Goal: Task Accomplishment & Management: Complete application form

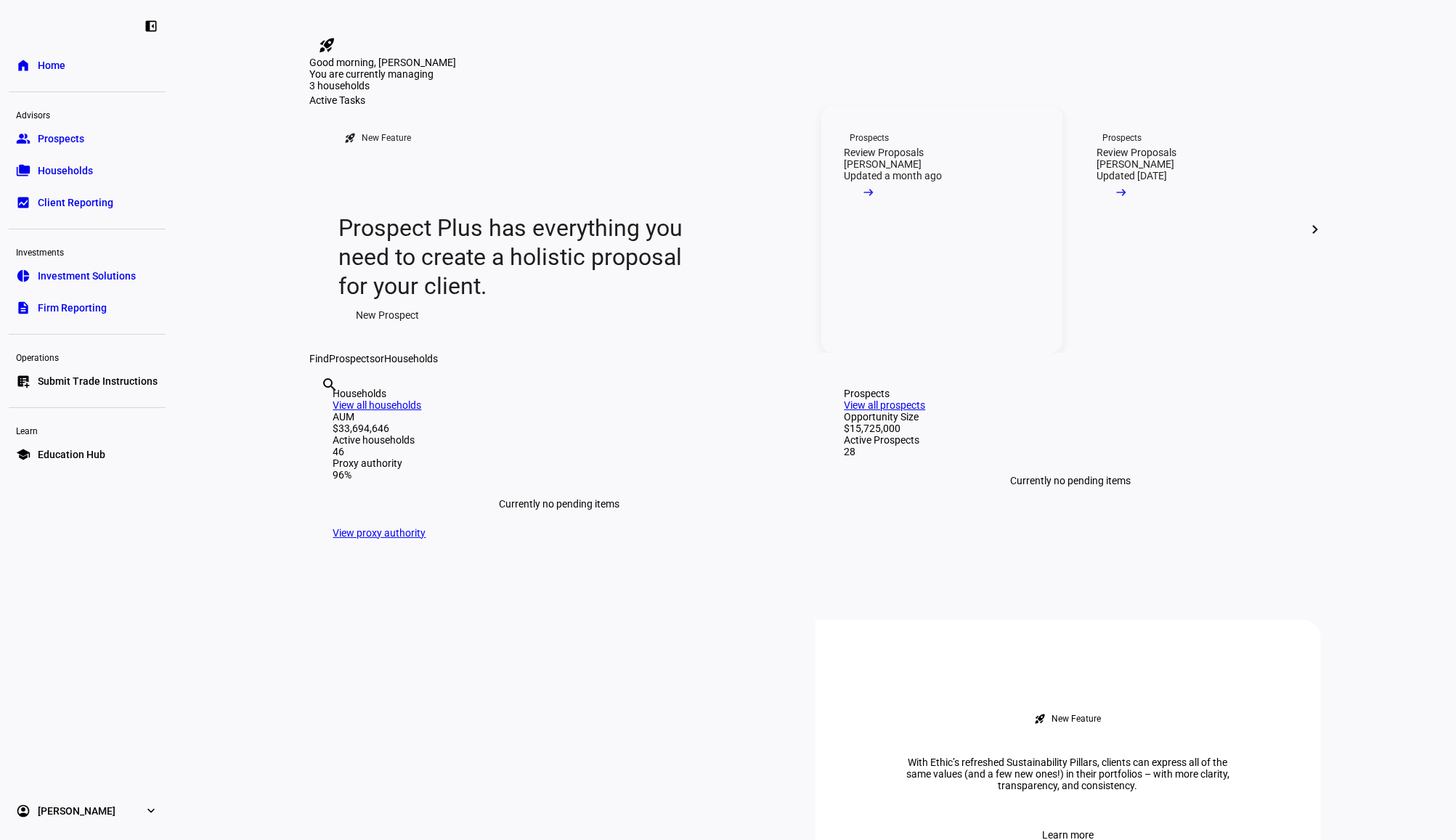
click at [899, 353] on link "Prospects Review Proposals [PERSON_NAME] Updated a month ago arrow_right_alt" at bounding box center [942, 230] width 241 height 247
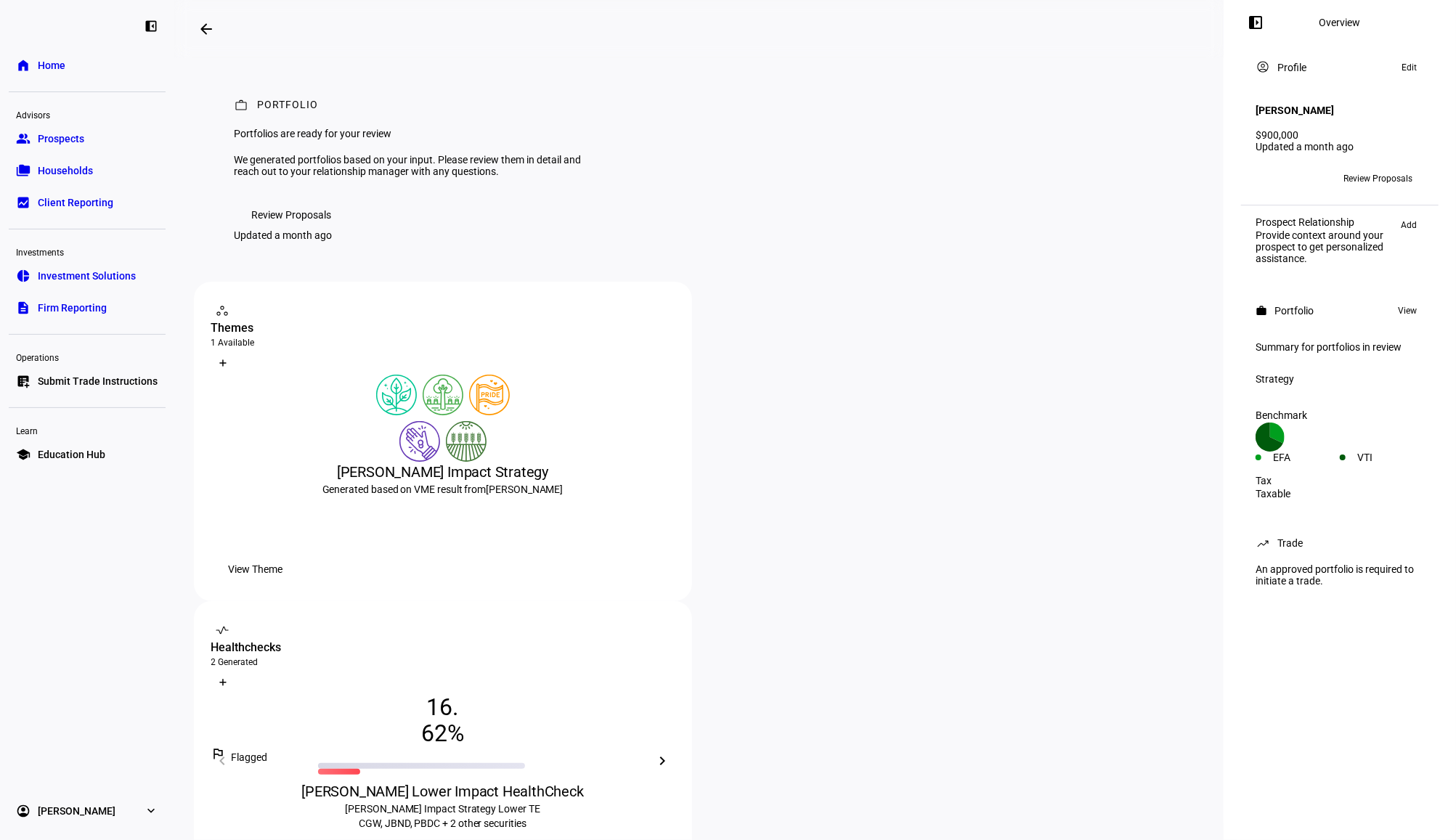
click at [1391, 174] on span "Review Proposals" at bounding box center [1378, 178] width 69 height 24
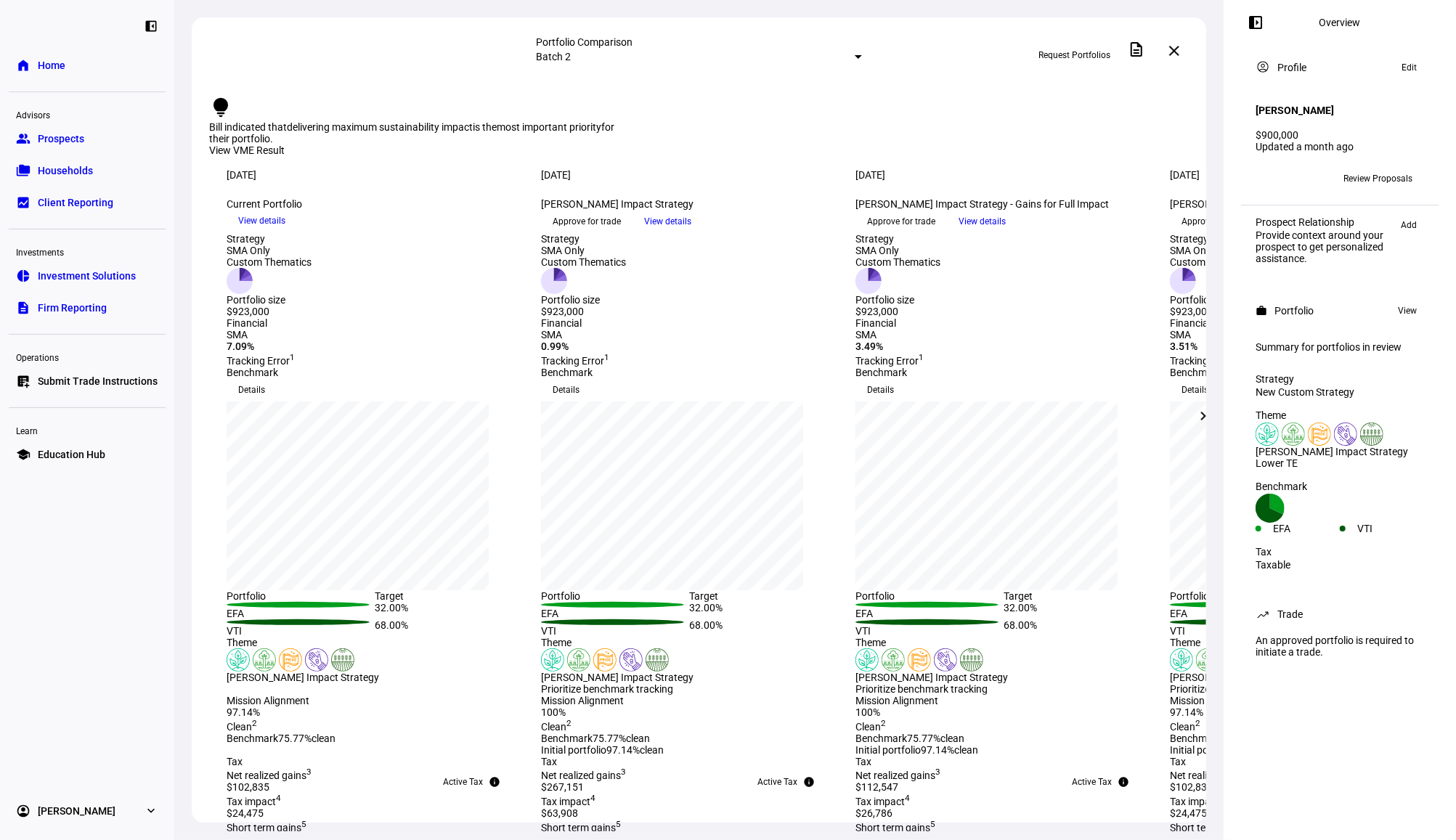
click at [621, 233] on span "Approve for trade" at bounding box center [587, 221] width 68 height 24
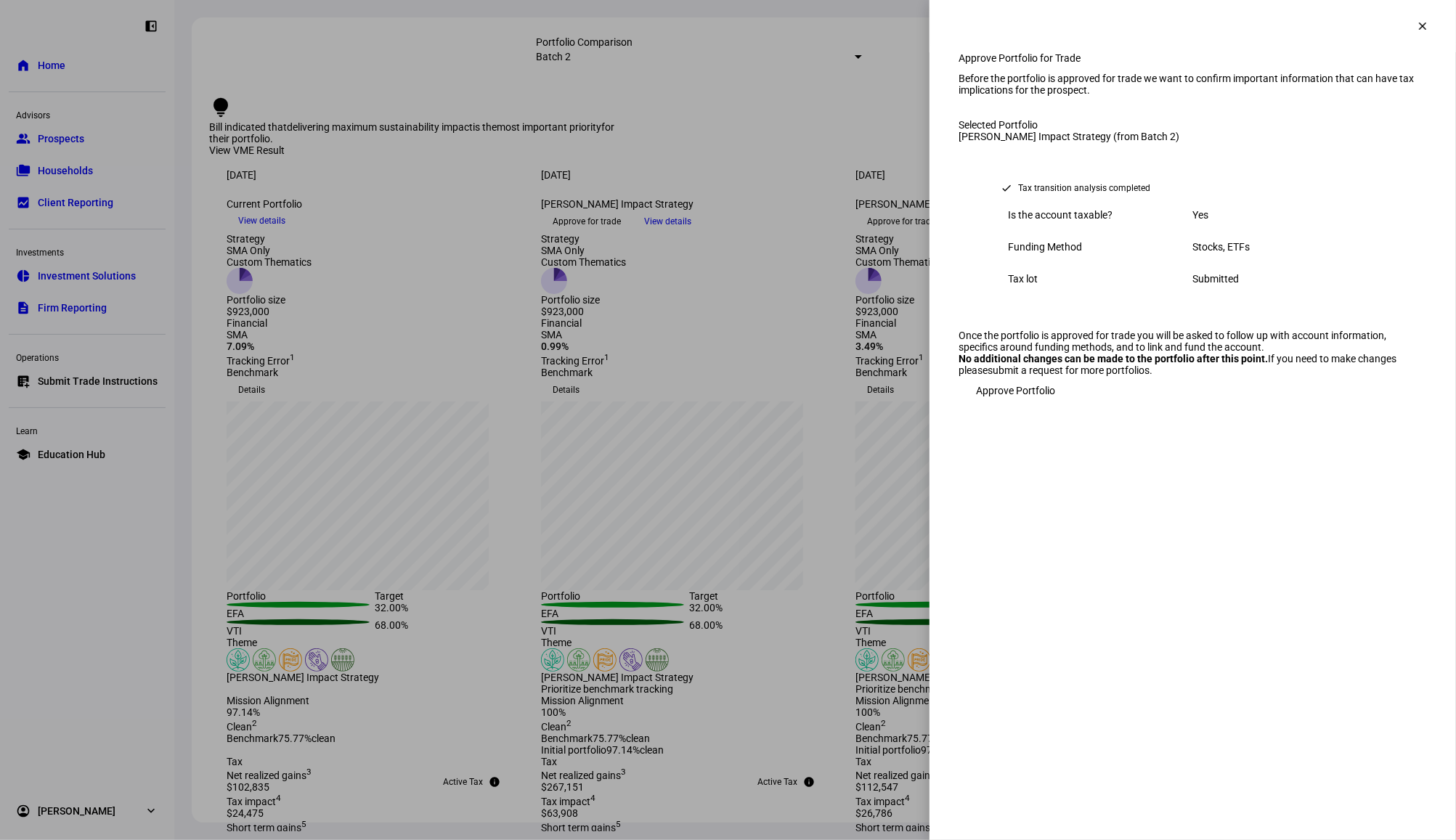
click at [1006, 405] on span "Approve Portfolio" at bounding box center [1015, 390] width 79 height 29
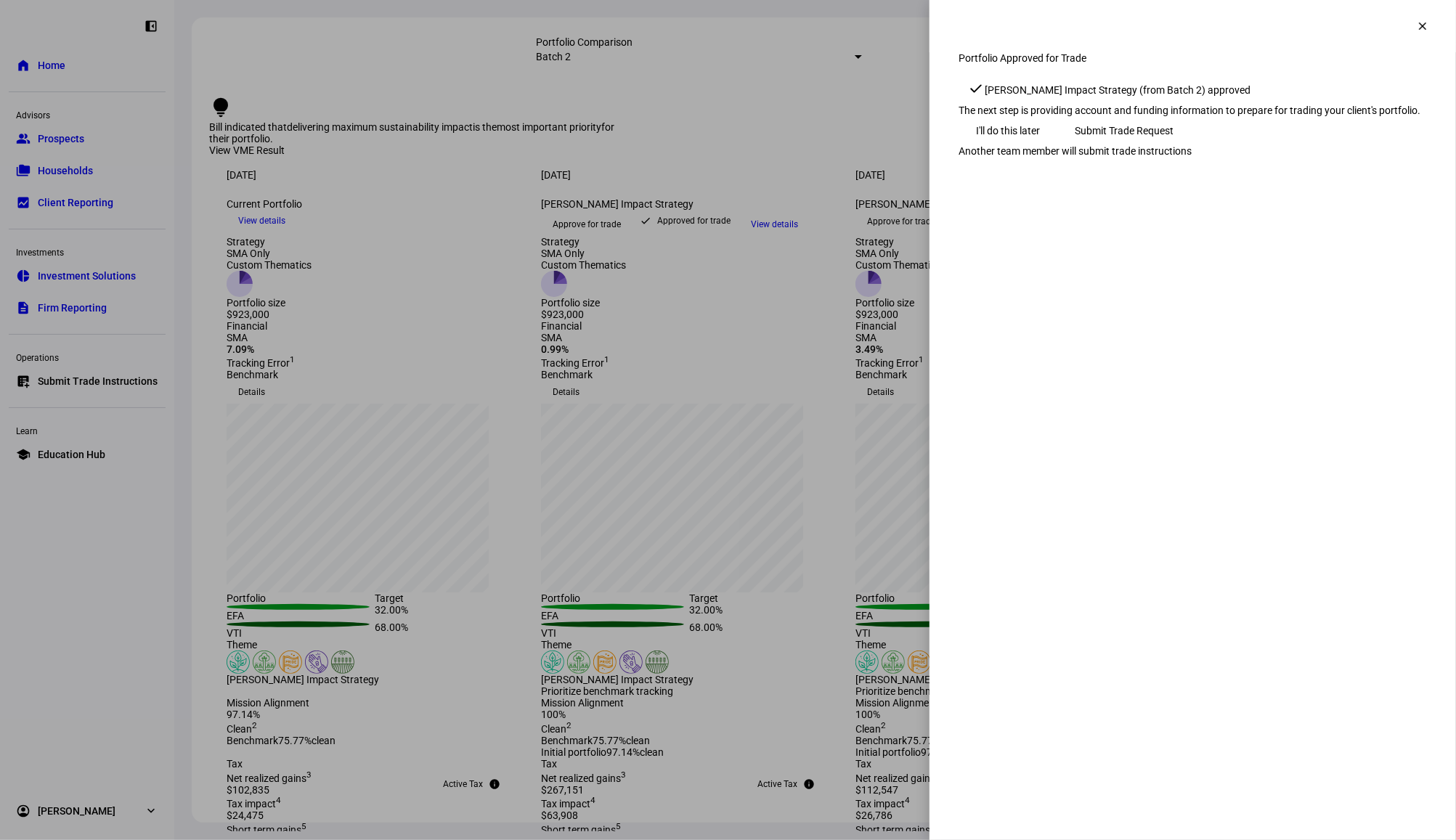
click at [1174, 146] on span "Submit Trade Request" at bounding box center [1124, 130] width 99 height 29
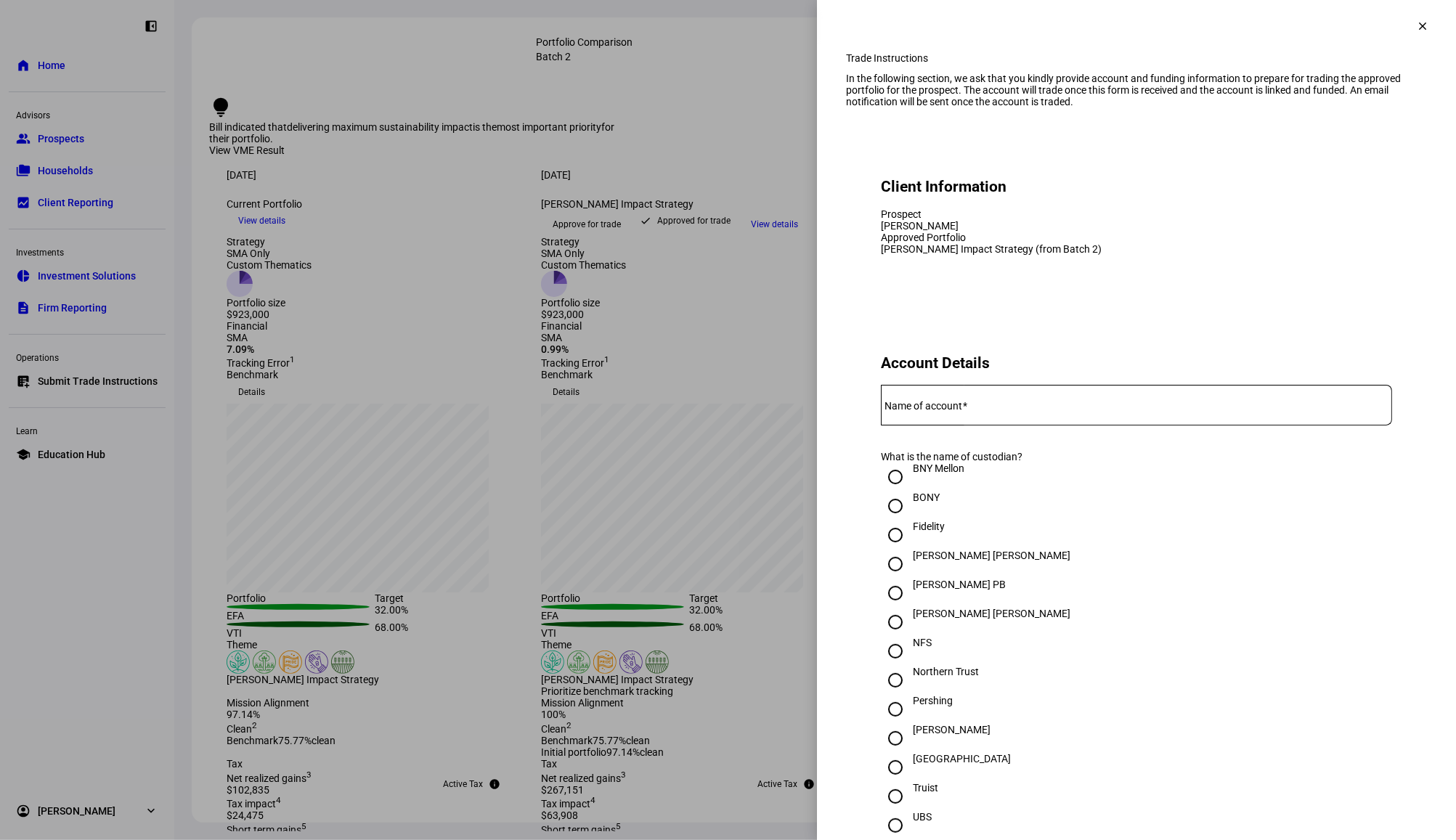
click at [1006, 408] on input "Name of account" at bounding box center [1137, 402] width 511 height 11
paste input "6913-0650"
click at [905, 408] on input "6913-0650" at bounding box center [1137, 402] width 511 height 11
type input "69130650"
click at [916, 735] on div "[PERSON_NAME]" at bounding box center [952, 729] width 77 height 11
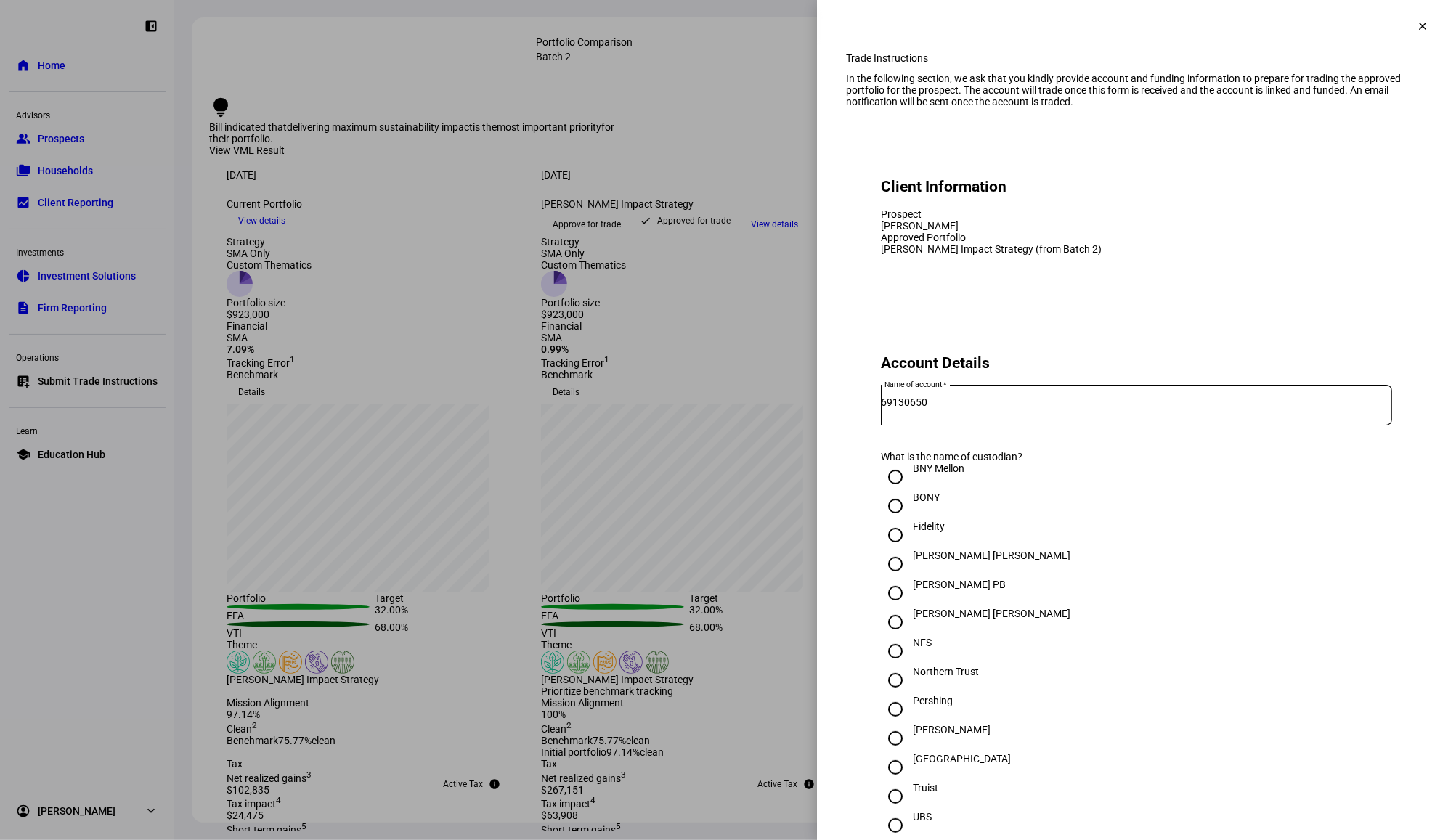
click at [910, 753] on input "[PERSON_NAME]" at bounding box center [896, 738] width 29 height 29
radio input "true"
click at [932, 408] on input "69130650" at bounding box center [1137, 402] width 511 height 11
drag, startPoint x: 934, startPoint y: 468, endPoint x: 867, endPoint y: 471, distance: 67.1
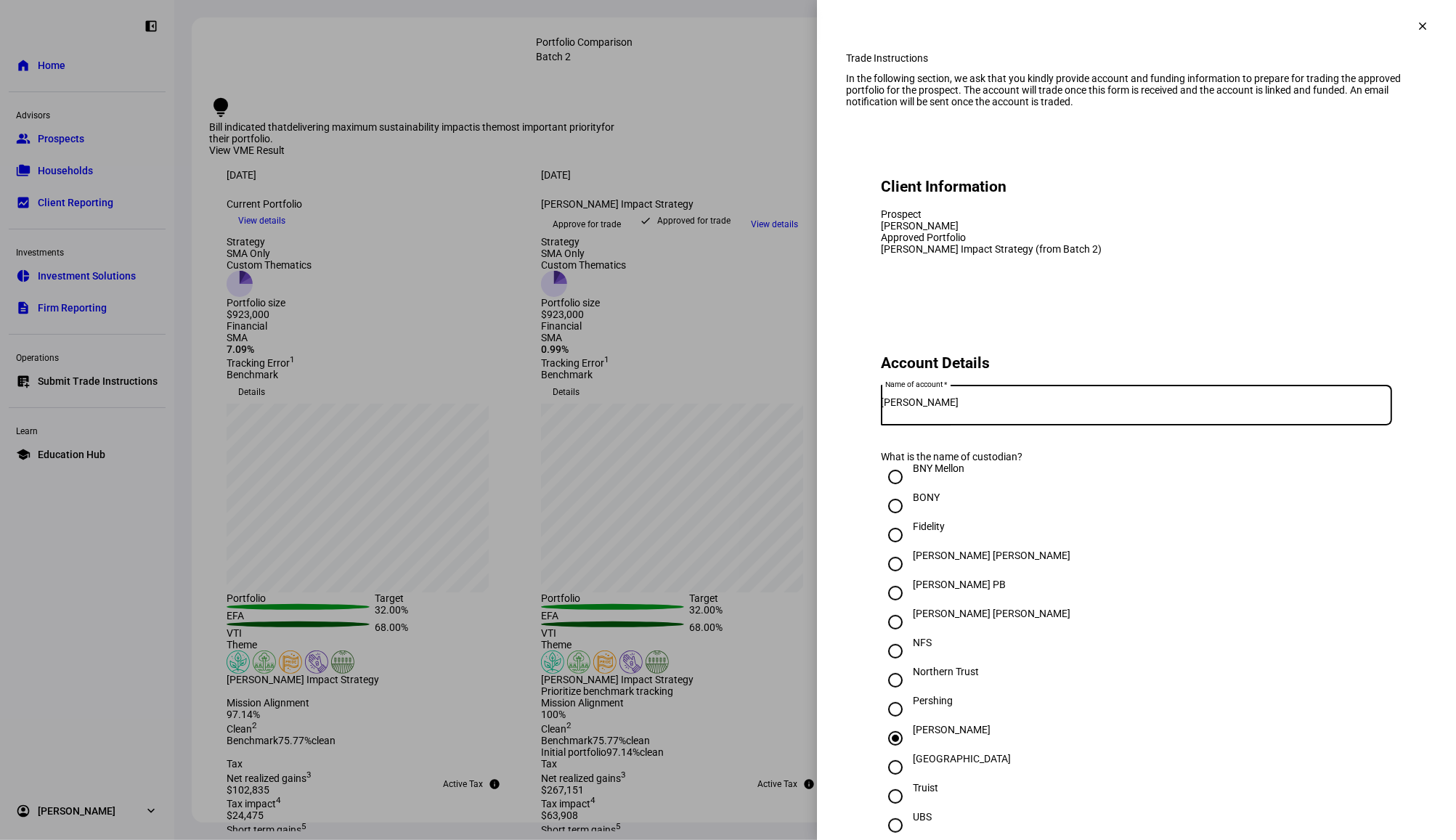
click at [881, 425] on div "Name of account [PERSON_NAME]" at bounding box center [1137, 406] width 511 height 41
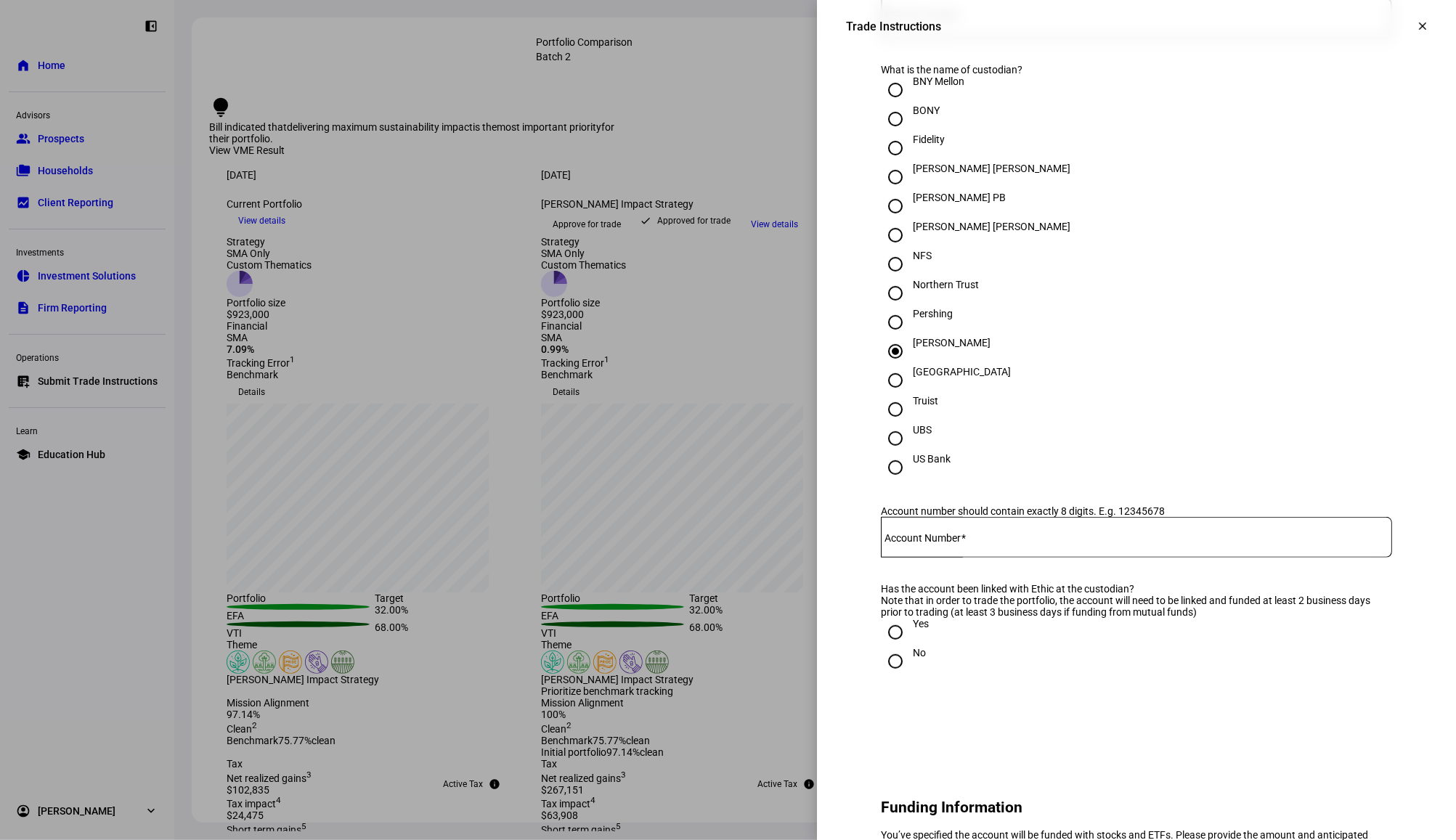
type input "[PERSON_NAME]"
click at [955, 558] on div at bounding box center [1137, 538] width 511 height 41
click at [950, 541] on input "Account Number" at bounding box center [1137, 534] width 511 height 11
paste input "6913-0650"
drag, startPoint x: 895, startPoint y: 578, endPoint x: 908, endPoint y: 591, distance: 18.4
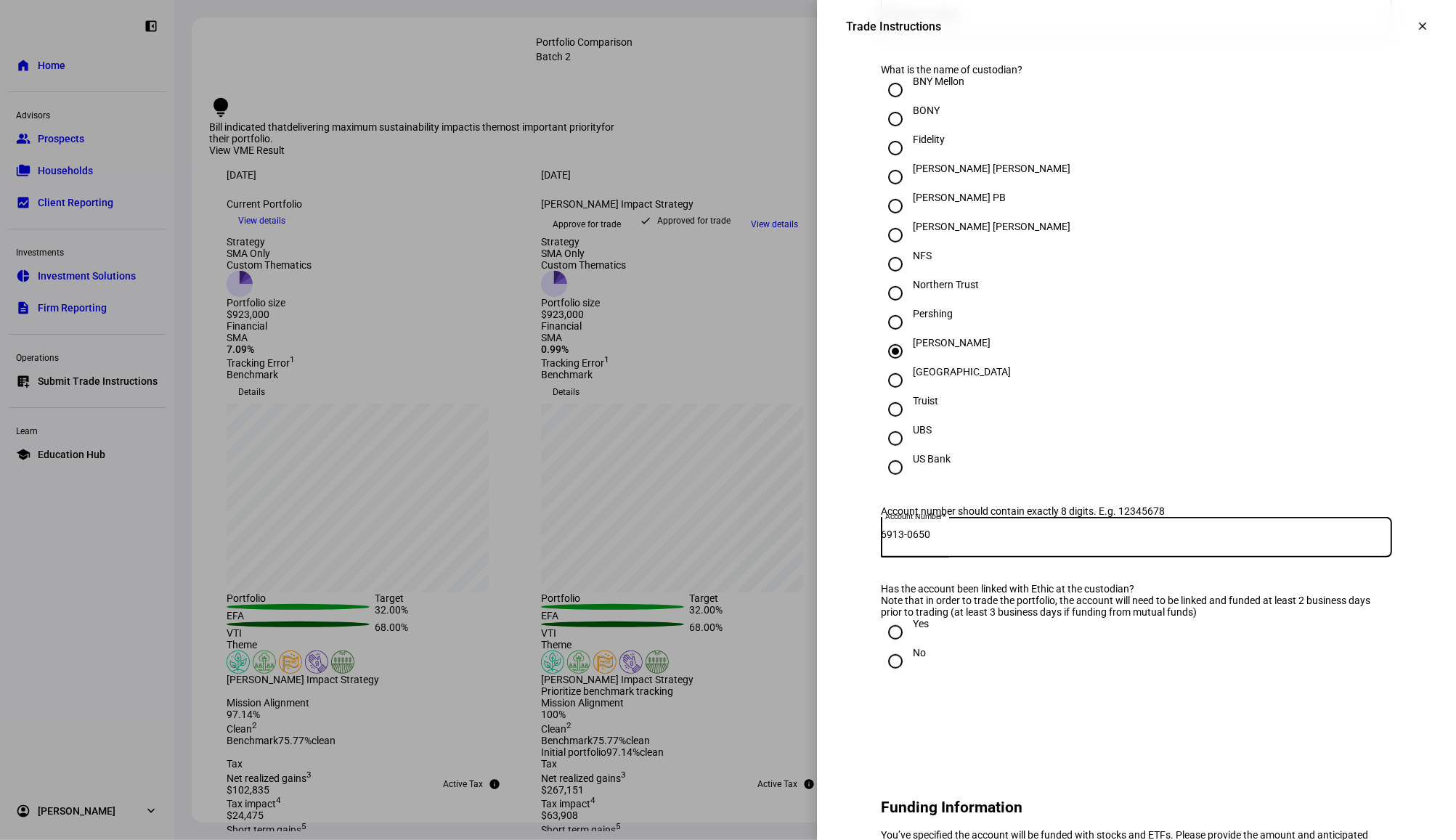
click at [896, 541] on input "6913-0650" at bounding box center [1137, 534] width 511 height 11
click at [905, 541] on input "6913-0650" at bounding box center [1137, 534] width 511 height 11
type input "69130650"
click at [865, 635] on eth-form-card "Account Details Name of account [PERSON_NAME] What is the name of custodian? BN…" at bounding box center [1137, 328] width 581 height 814
click at [887, 647] on input "Yes" at bounding box center [896, 632] width 29 height 29
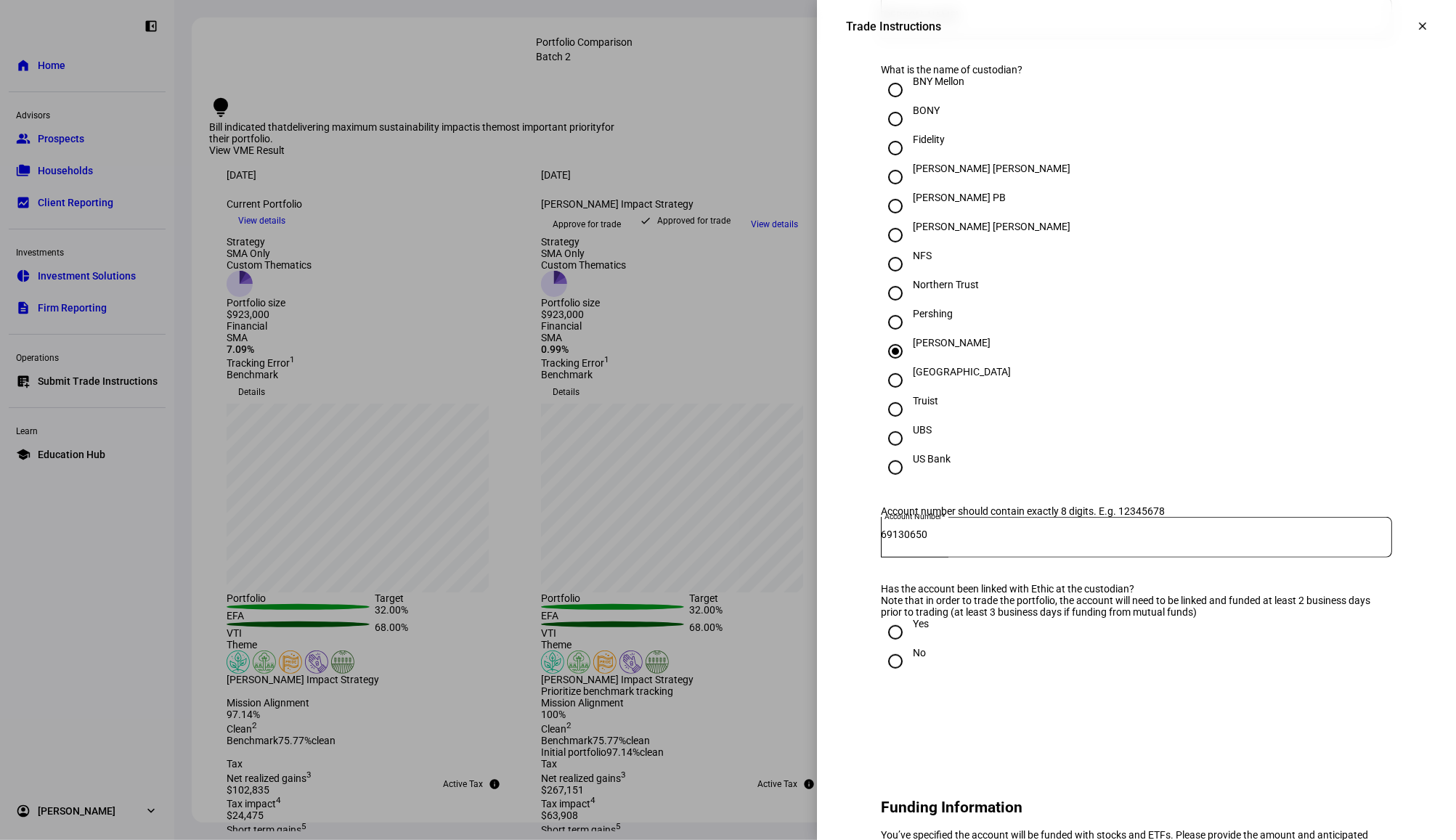
radio input "true"
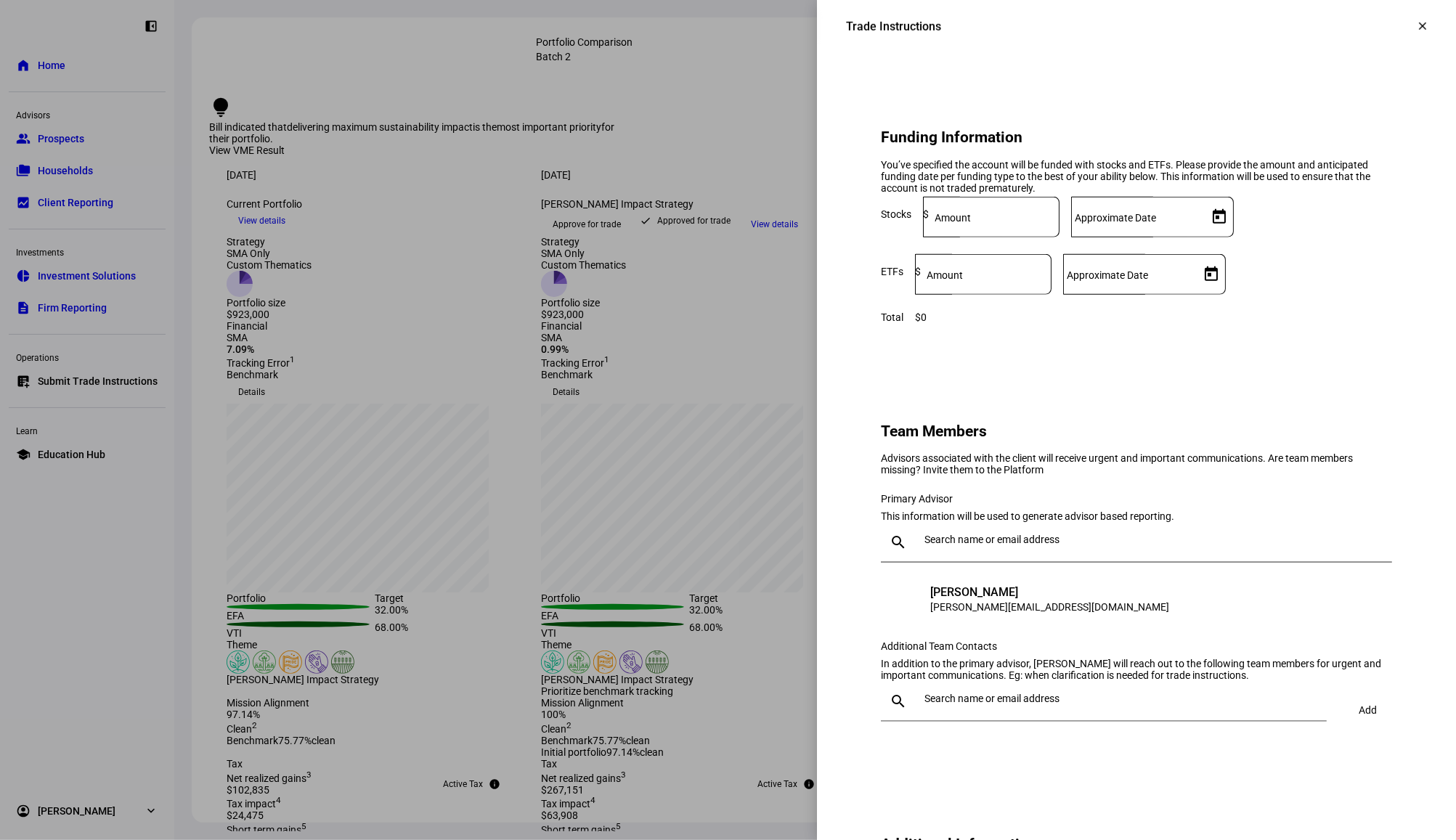
scroll to position [1064, 0]
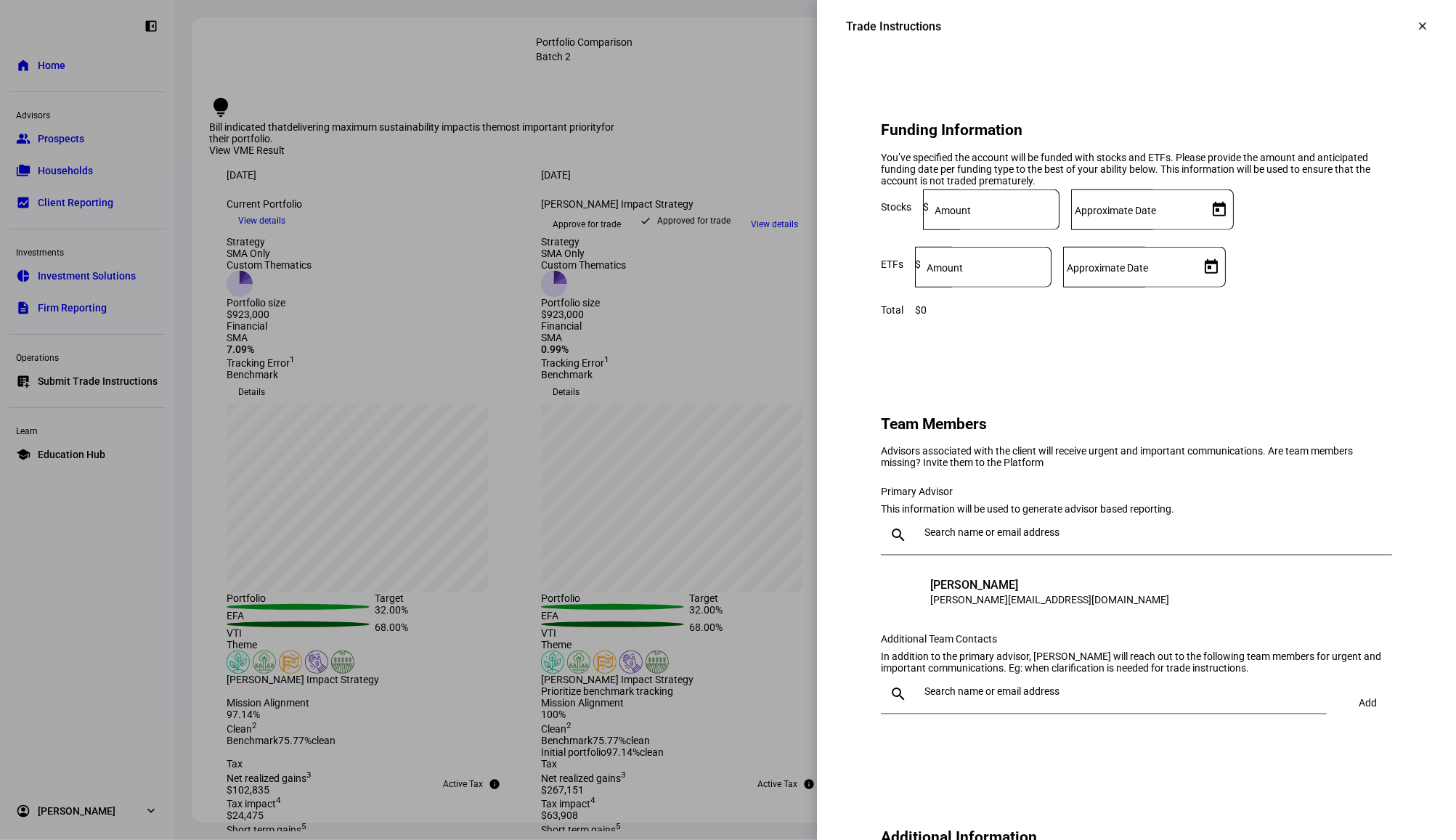
click at [1079, 26] on eth-side-overlay-header "Trade Instructions clear" at bounding box center [1136, 26] width 639 height 52
click at [1054, 244] on div at bounding box center [991, 237] width 136 height 14
click at [1052, 270] on input at bounding box center [986, 264] width 130 height 11
type input "140,000"
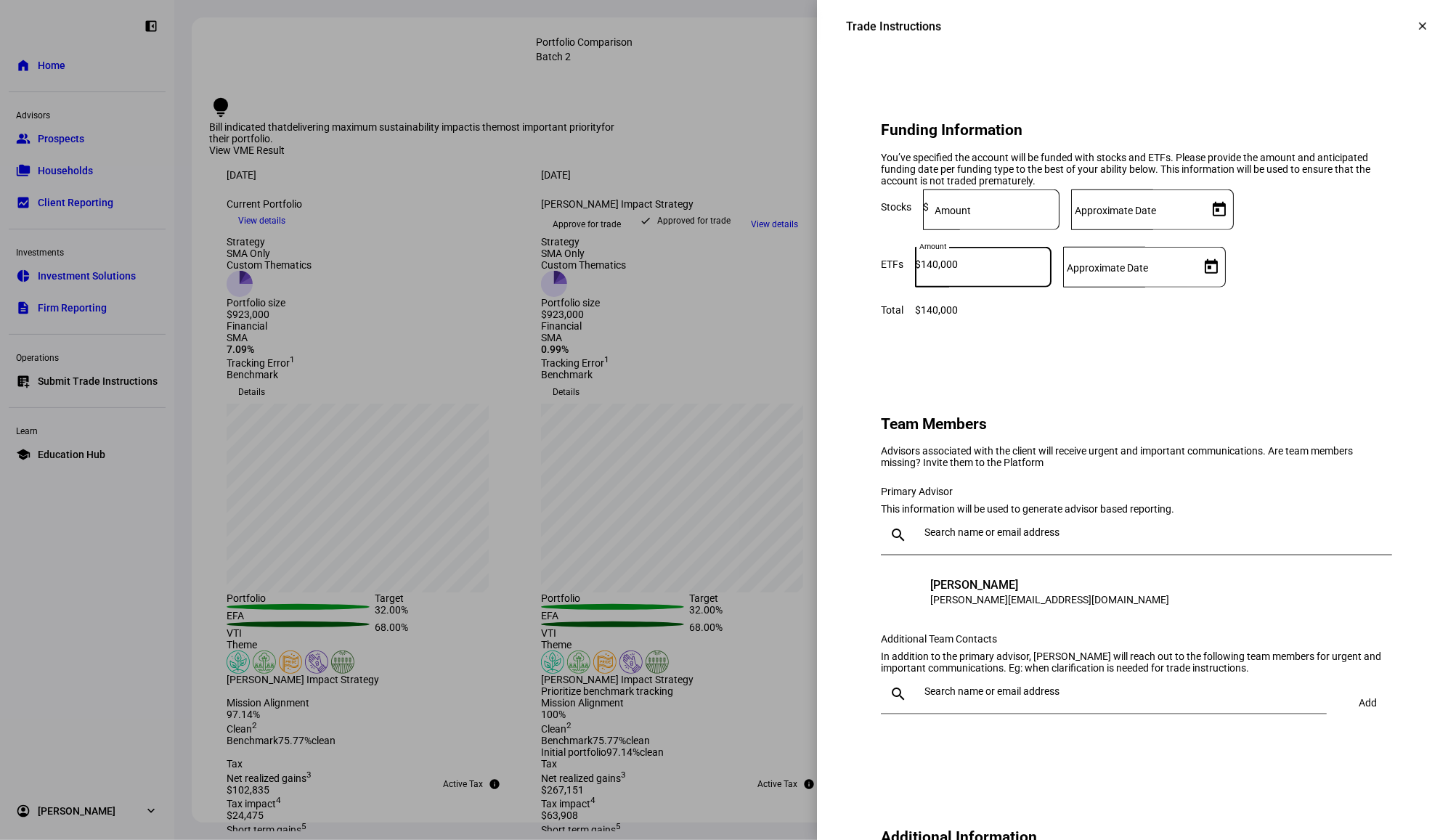
click at [1059, 230] on div at bounding box center [994, 210] width 130 height 41
type input "525,000"
click at [1202, 230] on div at bounding box center [1137, 210] width 130 height 41
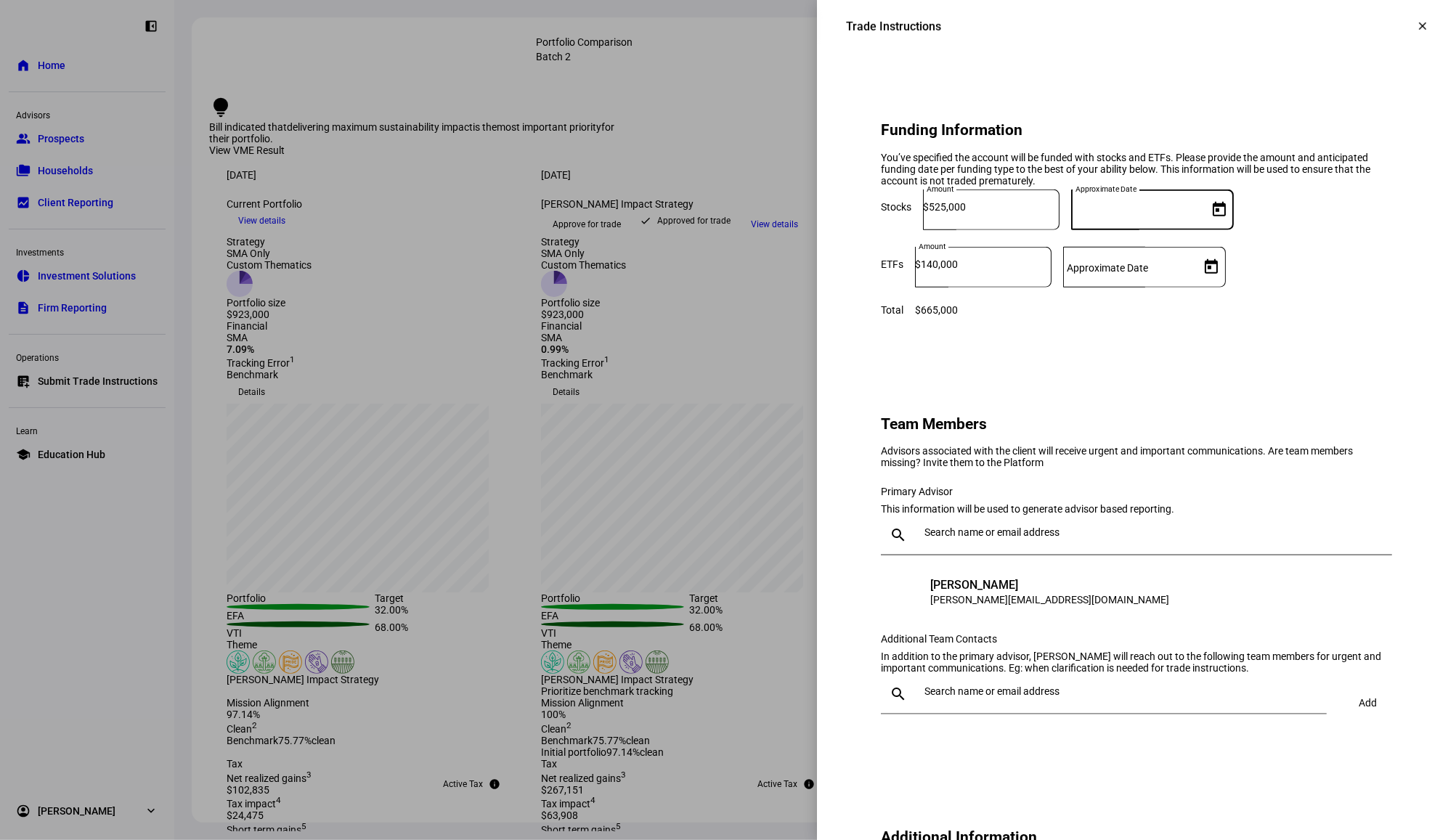
click at [1202, 213] on input "Approximate Date" at bounding box center [1137, 206] width 130 height 11
click at [1232, 553] on span "29" at bounding box center [1229, 547] width 26 height 26
type input "[DATE]"
click at [1194, 270] on input "Approximate Date" at bounding box center [1128, 264] width 130 height 11
click at [1234, 594] on span "29" at bounding box center [1229, 601] width 26 height 26
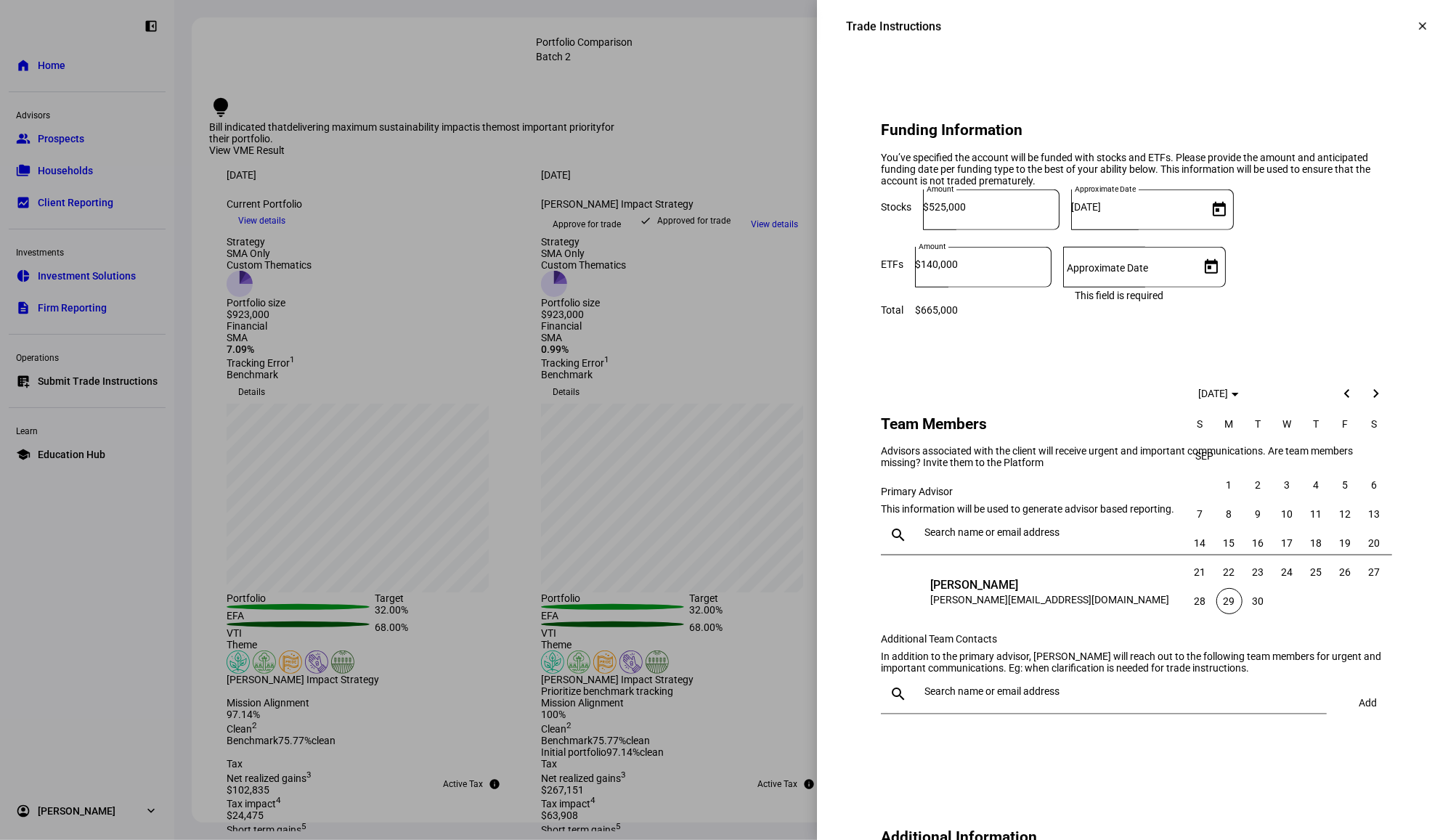
type input "[DATE]"
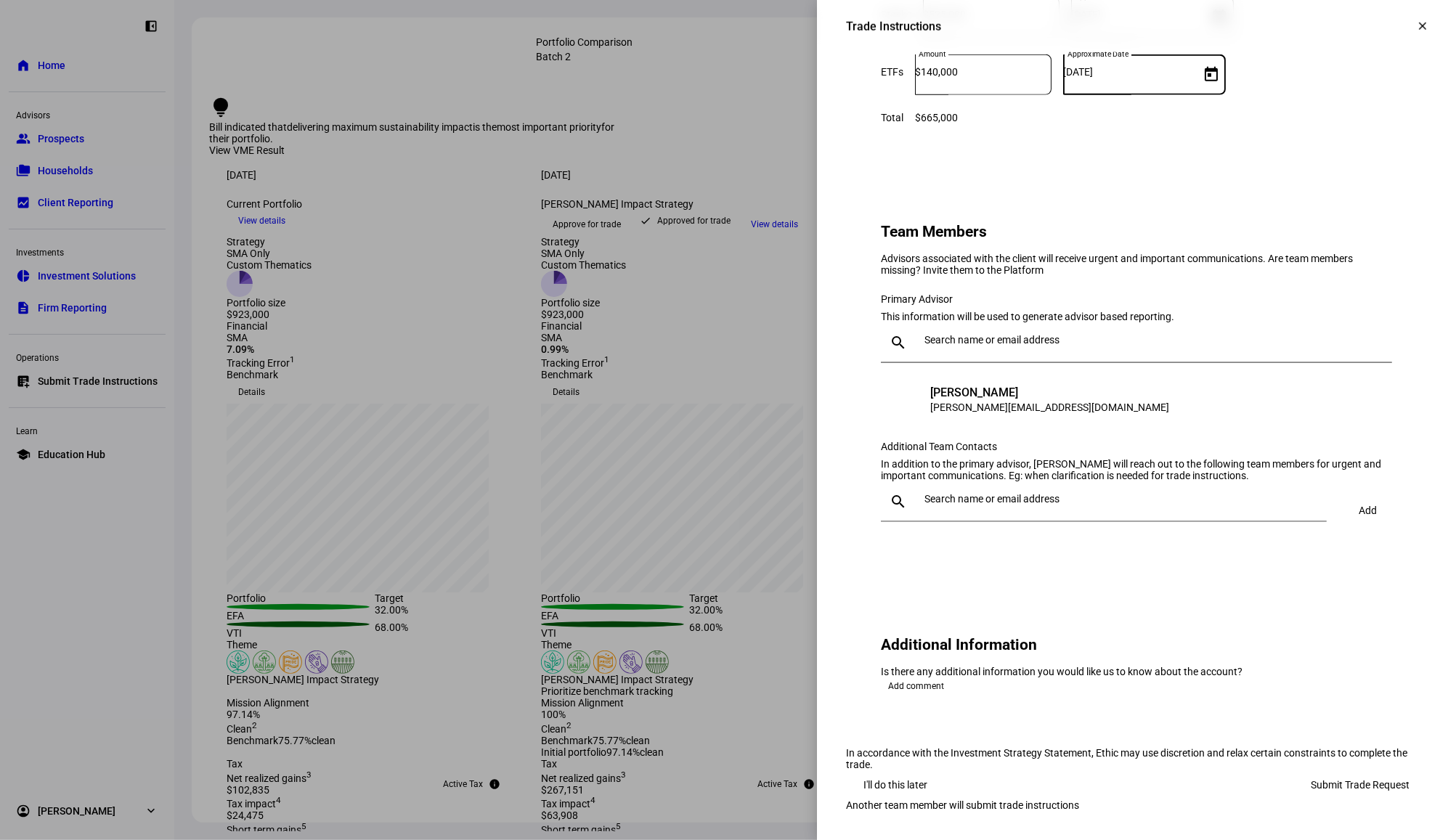
scroll to position [1453, 0]
click at [962, 334] on input "text" at bounding box center [1155, 340] width 462 height 11
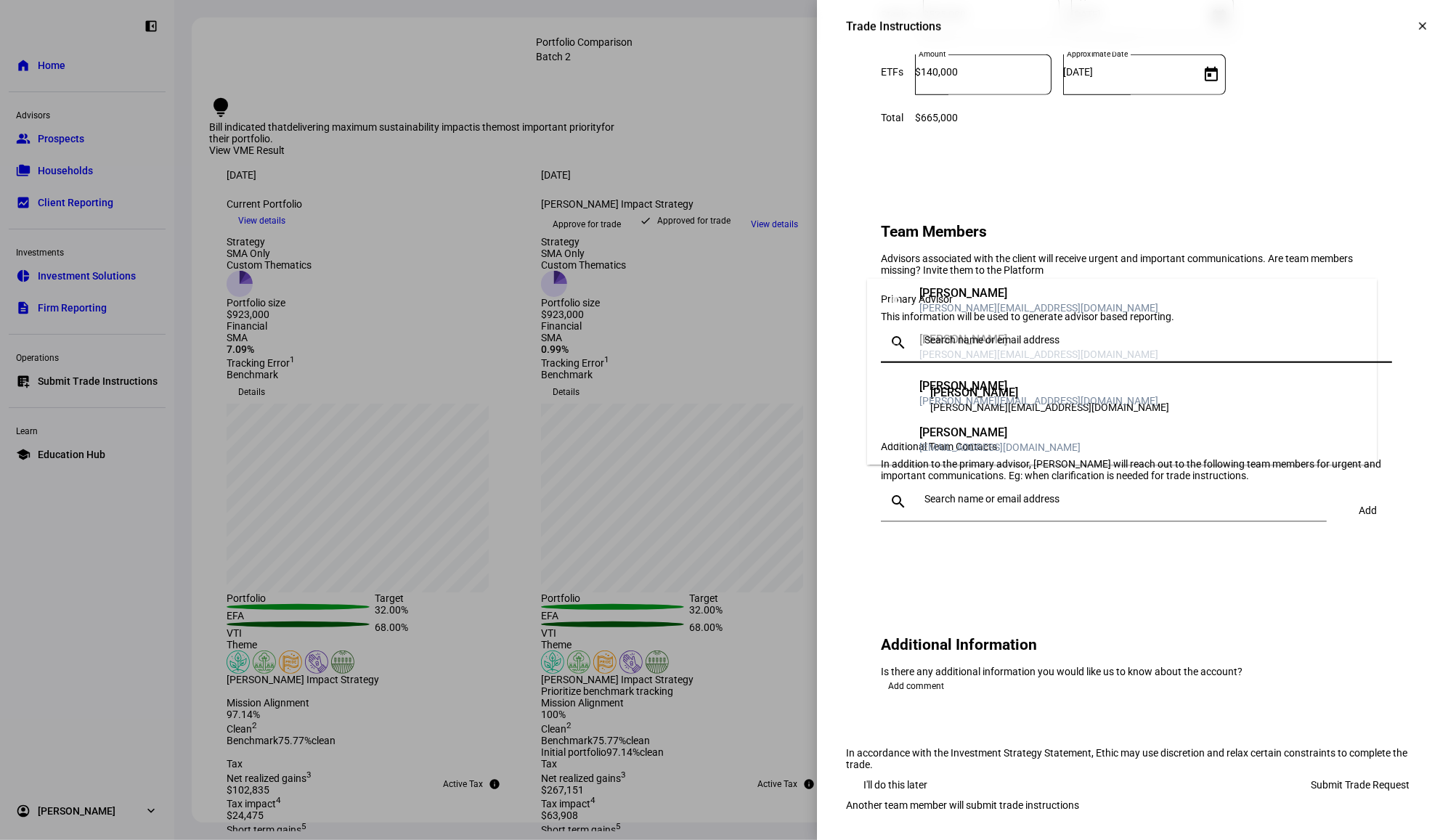
scroll to position [273, 0]
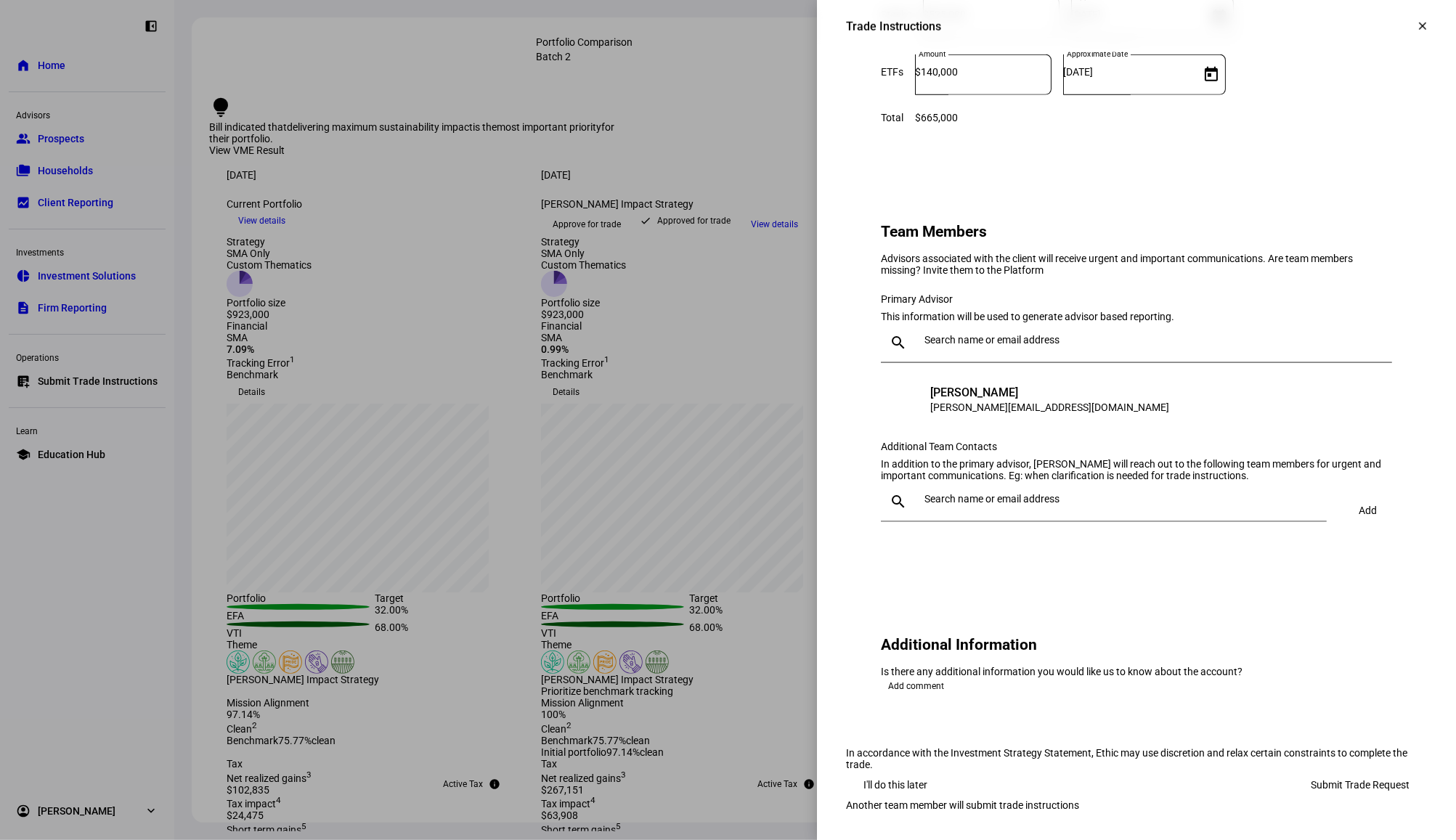
click at [1027, 493] on input "text" at bounding box center [1122, 498] width 397 height 11
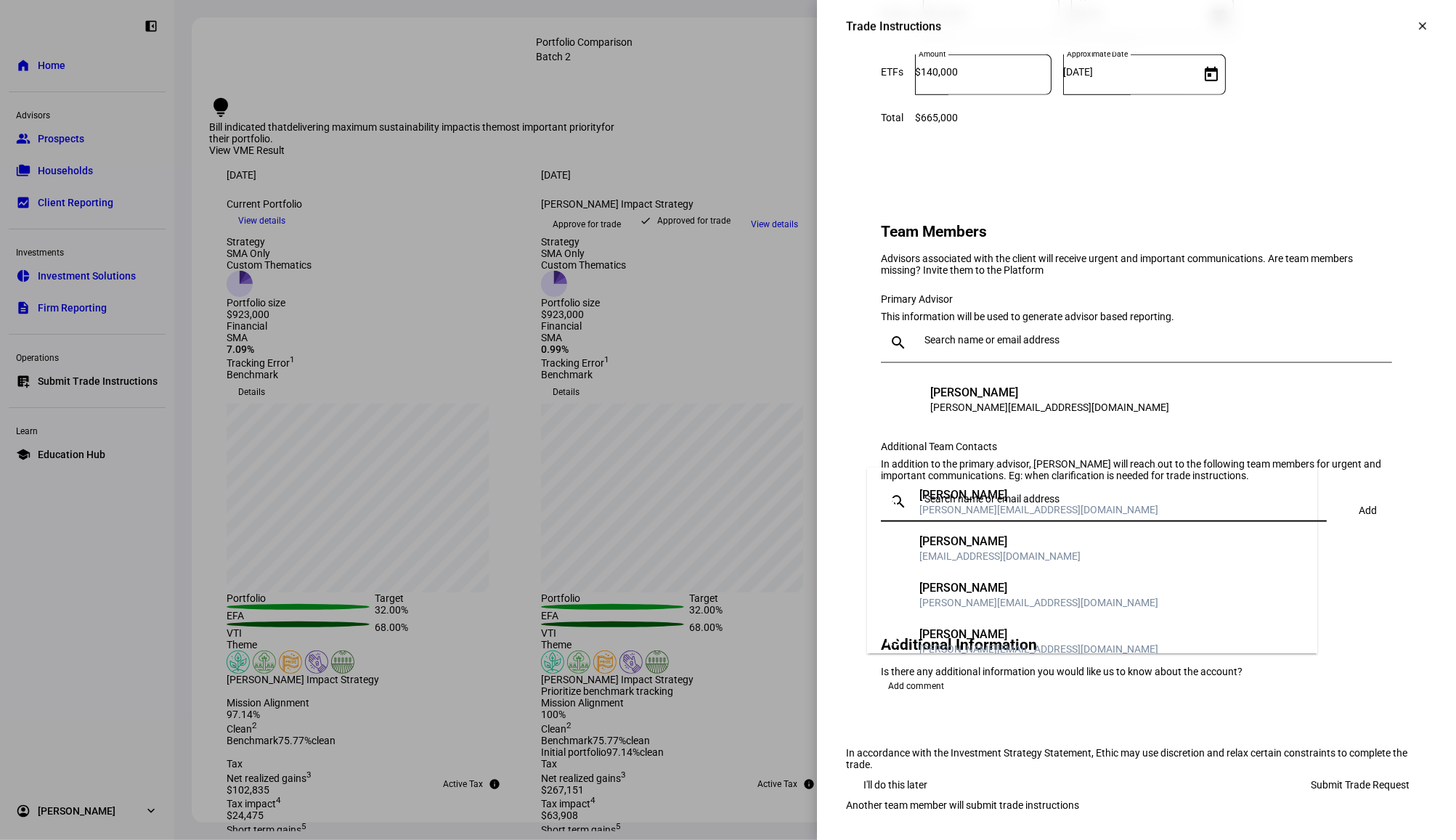
scroll to position [0, 0]
click at [855, 451] on eth-form-card "Team Members Advisors associated with the client will receive urgent and import…" at bounding box center [1137, 374] width 581 height 396
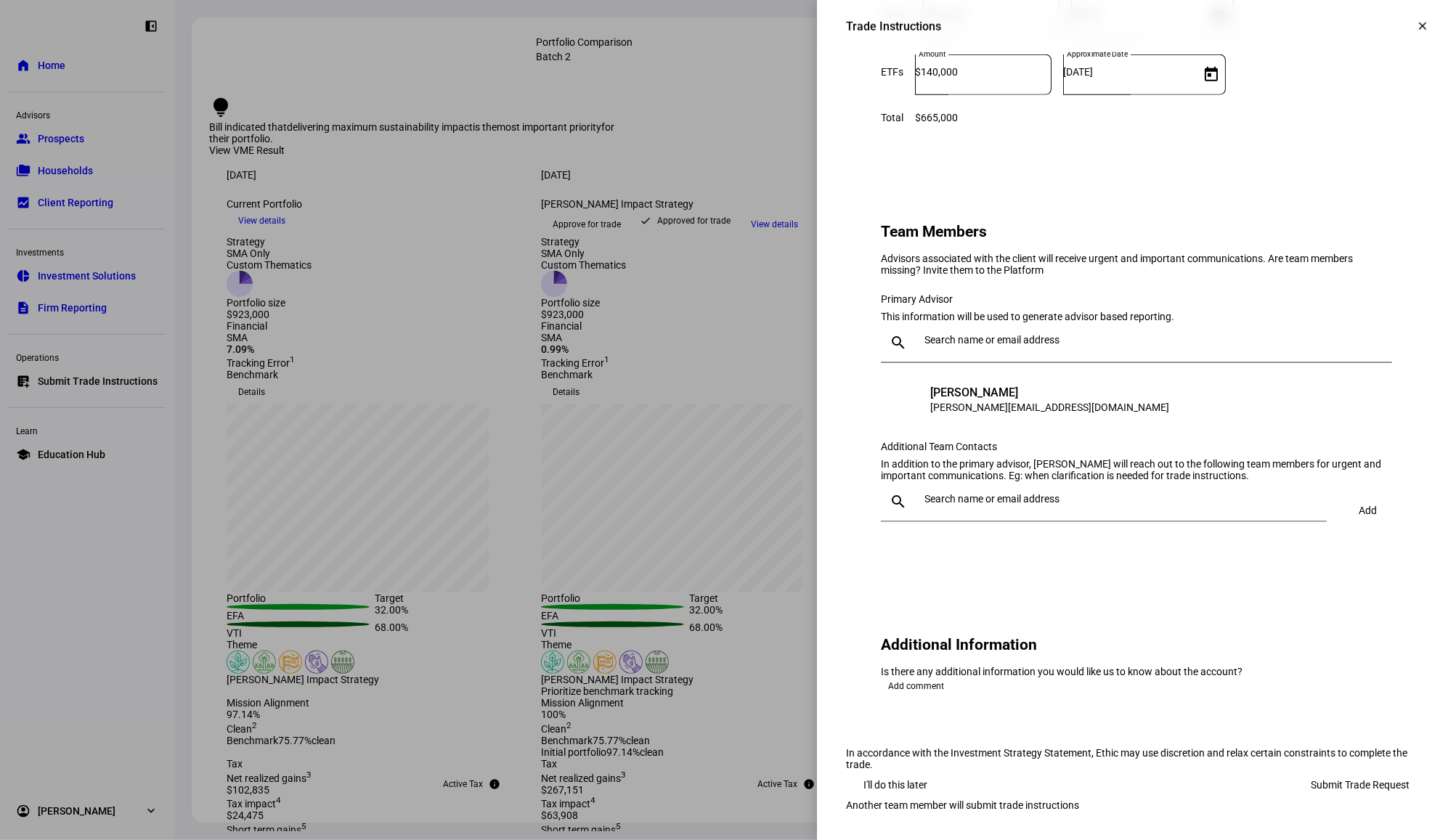
click at [1318, 779] on span "Submit Trade Request" at bounding box center [1360, 785] width 99 height 29
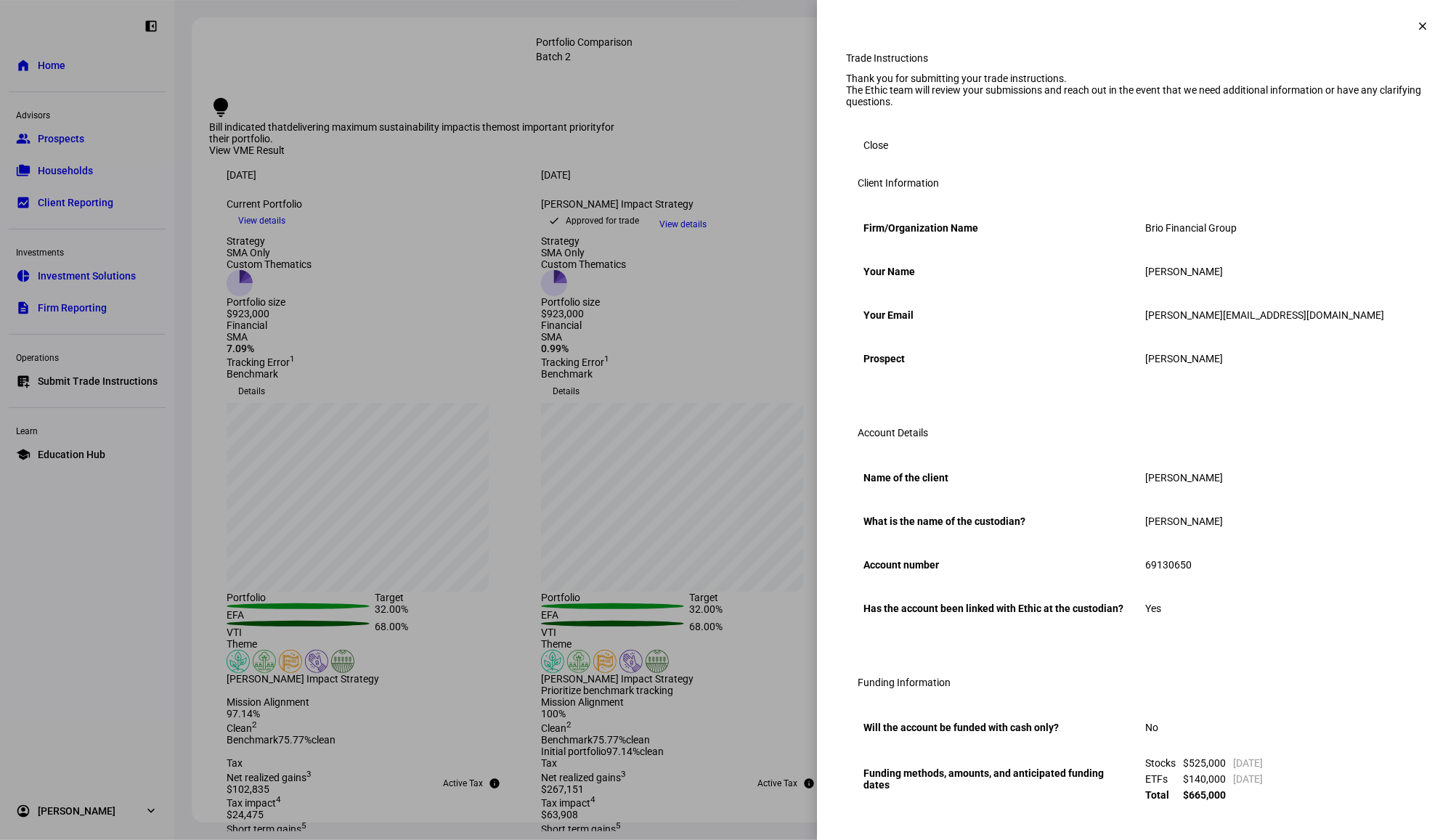
click at [1417, 26] on mat-icon "clear" at bounding box center [1423, 26] width 13 height 13
